Goal: Information Seeking & Learning: Learn about a topic

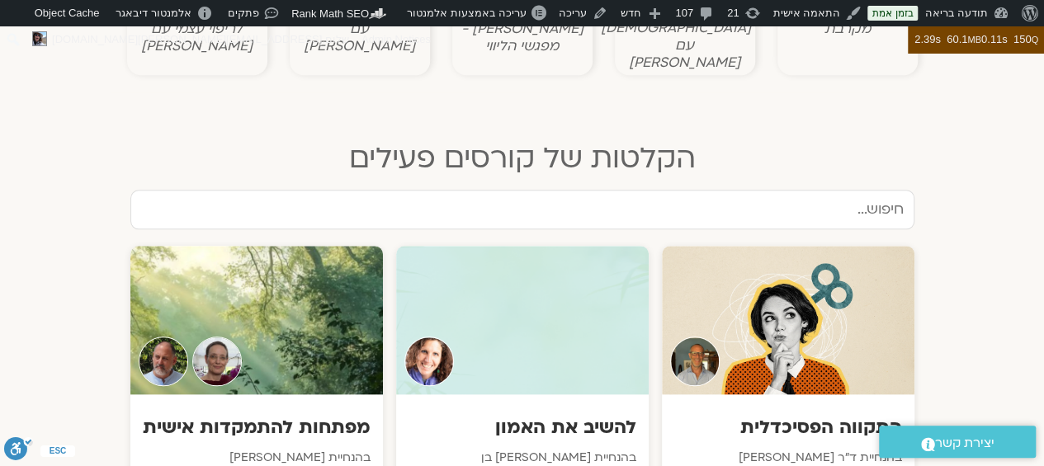
click at [655, 193] on input "text" at bounding box center [522, 210] width 784 height 40
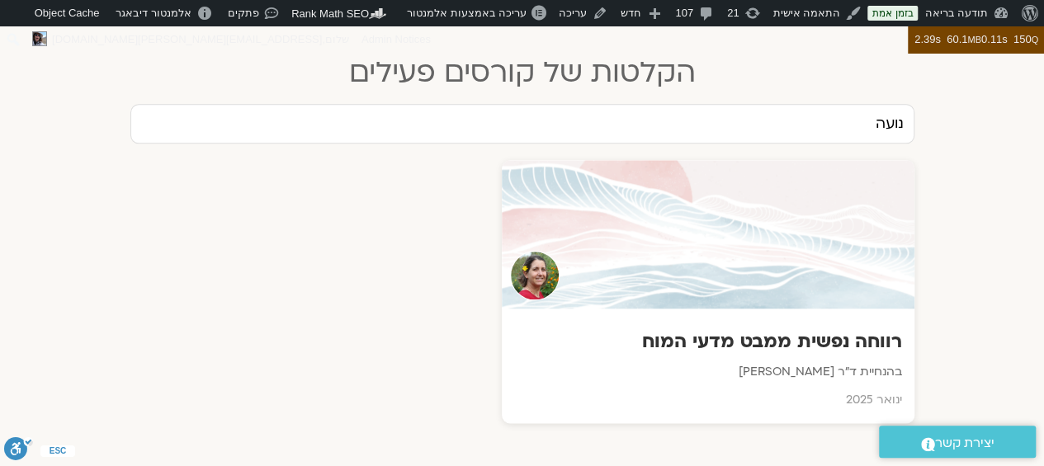
scroll to position [851, 0]
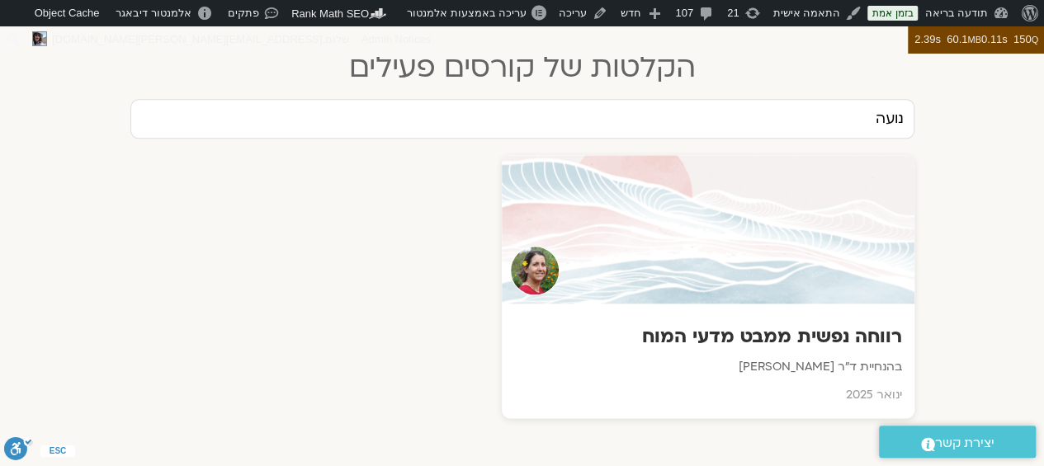
type input "נועה"
click at [708, 216] on div at bounding box center [708, 229] width 413 height 149
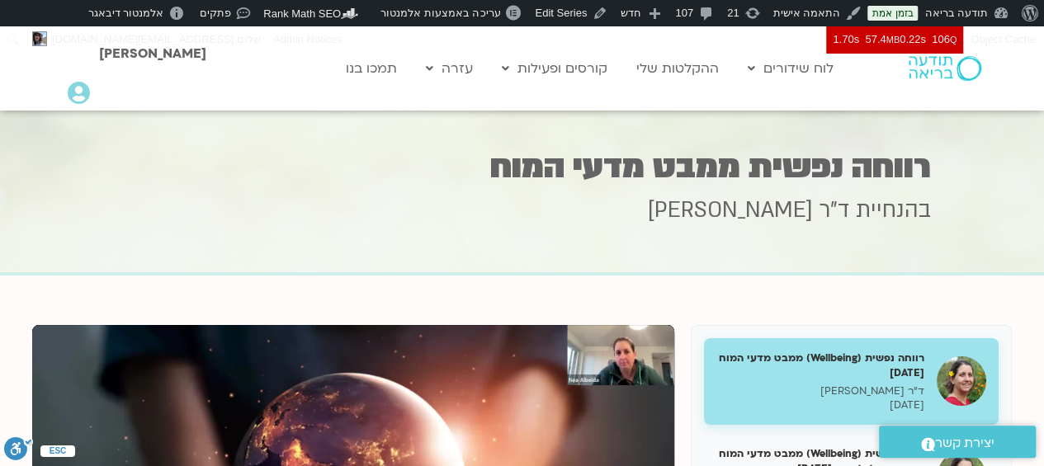
click at [744, 209] on icon at bounding box center [749, 210] width 218 height 46
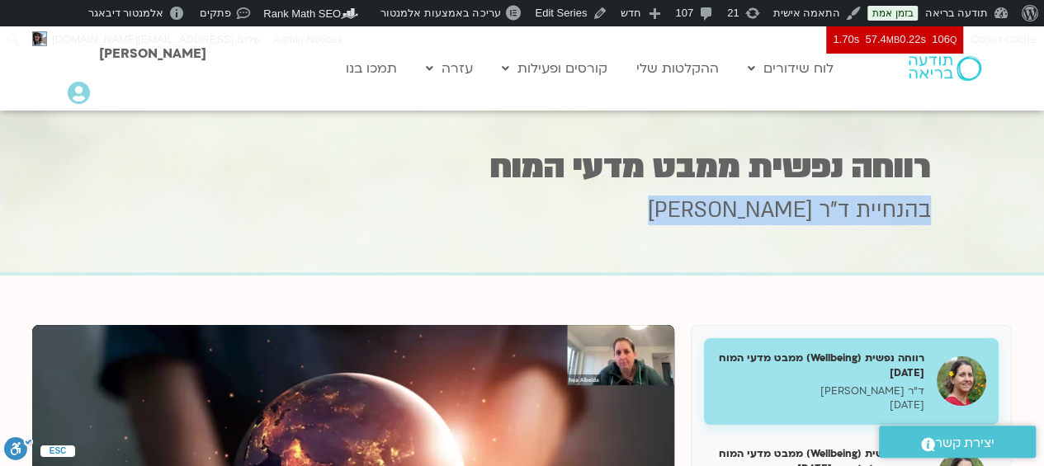
click at [744, 209] on icon at bounding box center [749, 210] width 218 height 46
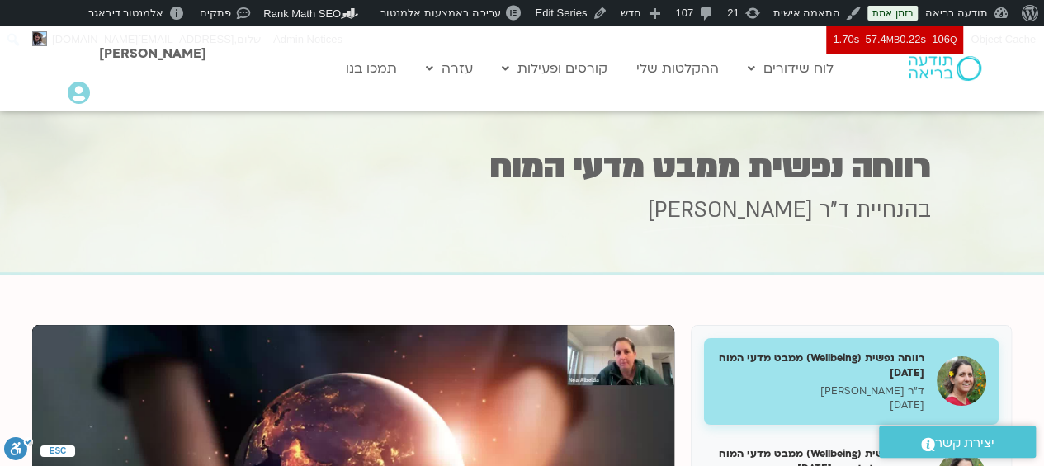
click at [744, 209] on icon at bounding box center [749, 210] width 218 height 46
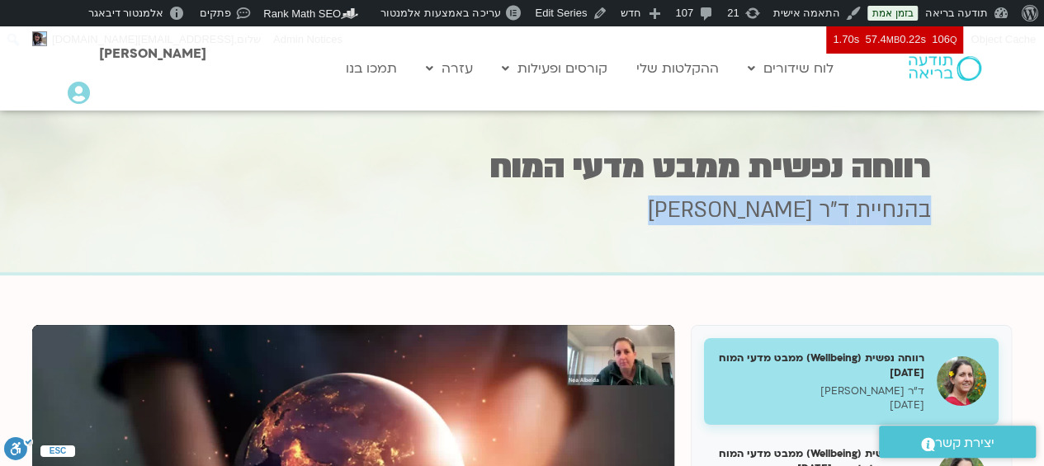
click at [744, 209] on icon at bounding box center [749, 210] width 218 height 46
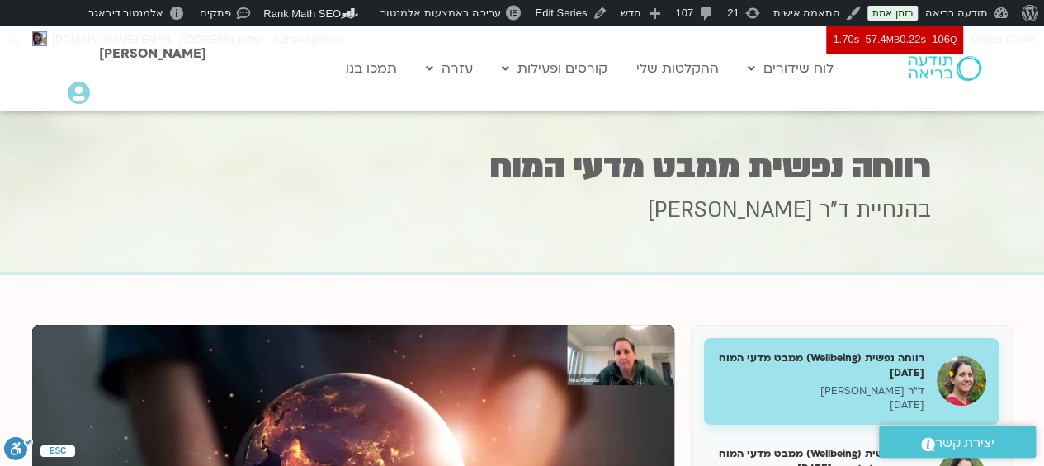
click at [734, 156] on h1 "רווחה נפשית ממבט מדעי המוח" at bounding box center [522, 167] width 817 height 32
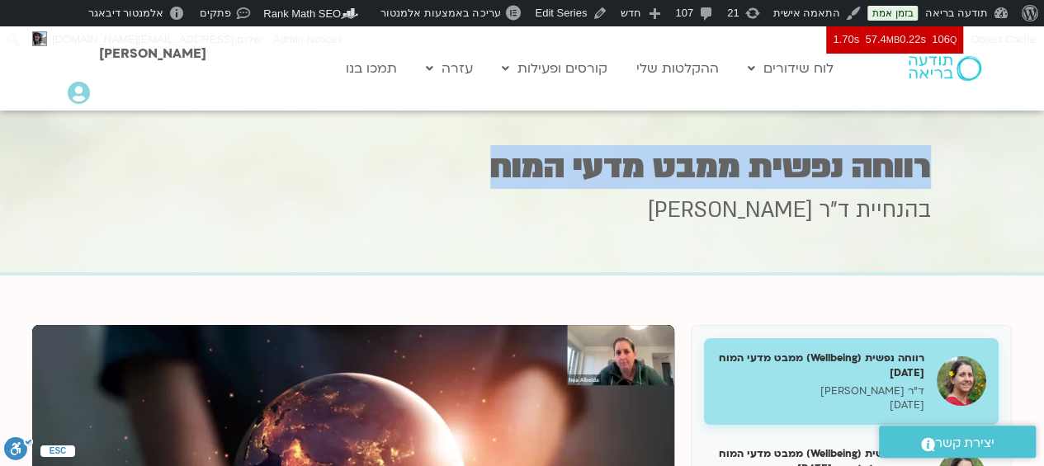
click at [734, 156] on h1 "רווחה נפשית ממבט מדעי המוח" at bounding box center [522, 167] width 817 height 32
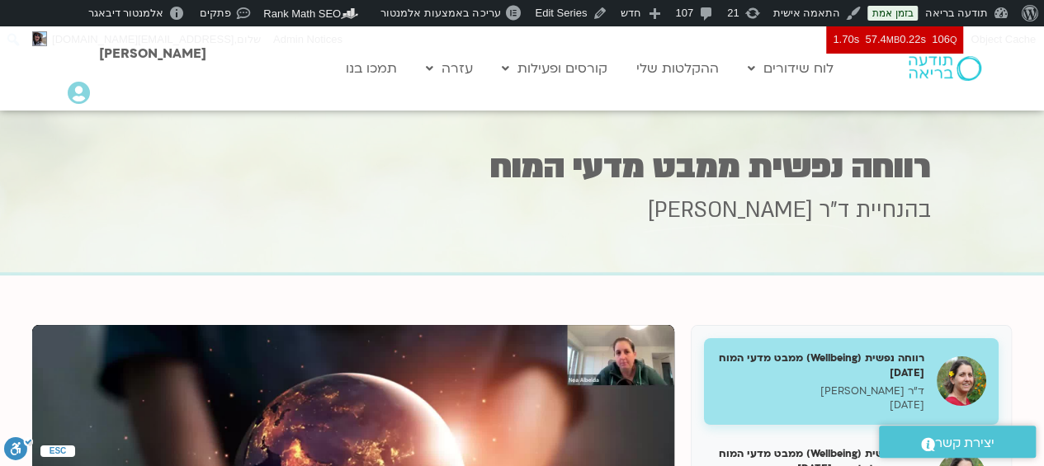
click at [672, 163] on h1 "רווחה נפשית ממבט מדעי המוח" at bounding box center [522, 167] width 817 height 32
click at [833, 215] on icon at bounding box center [749, 210] width 218 height 46
